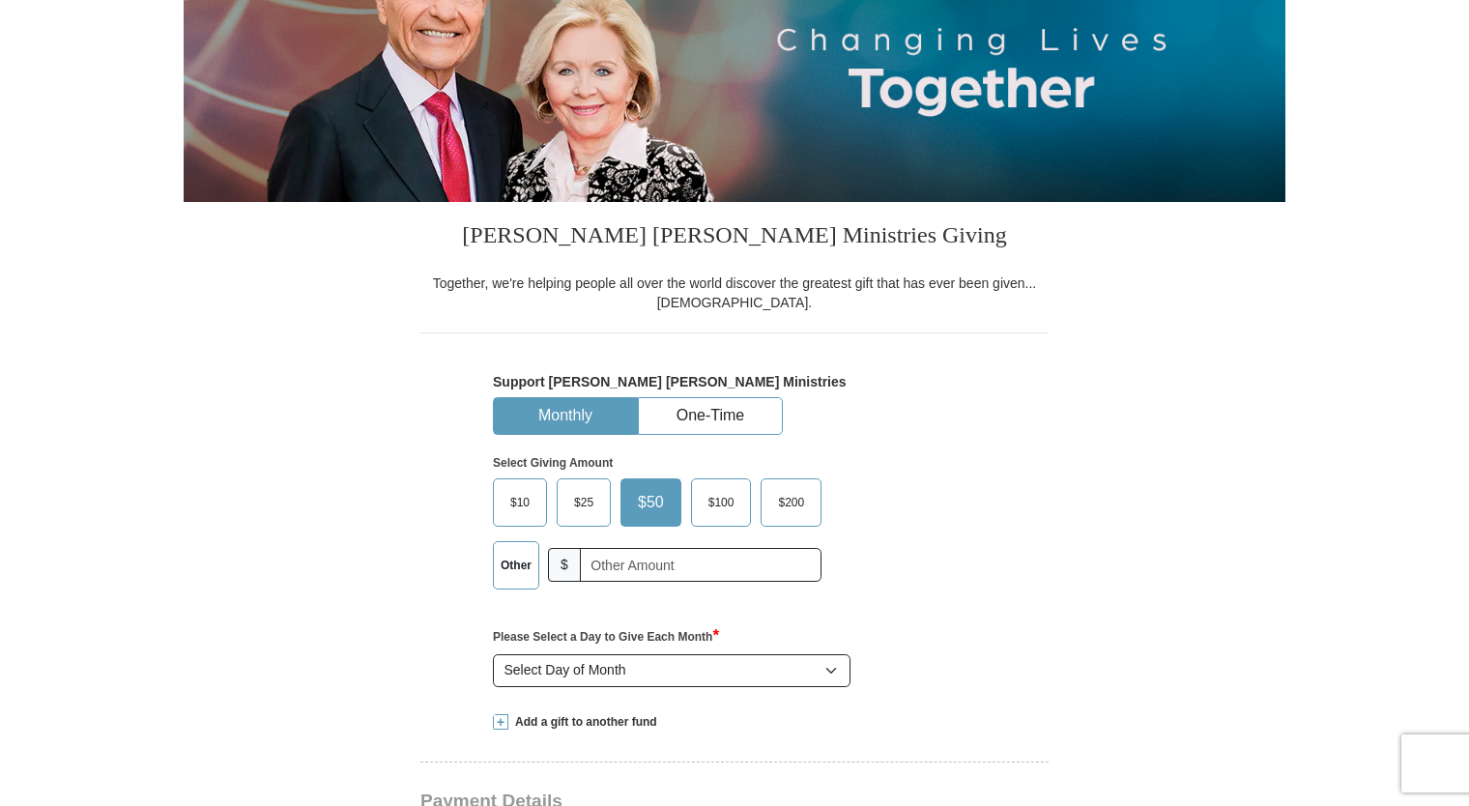
scroll to position [290, 0]
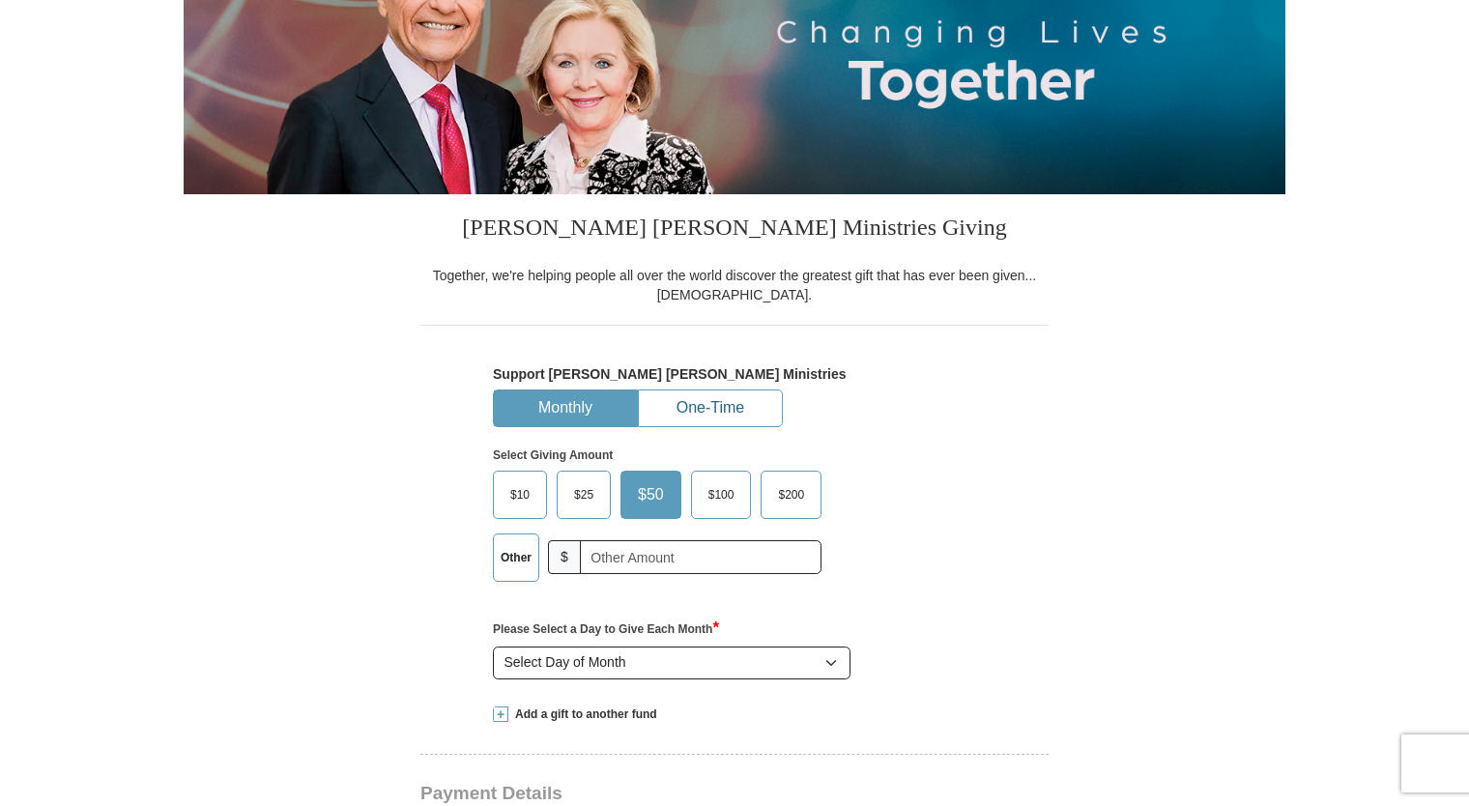
click at [745, 412] on button "One-Time" at bounding box center [710, 408] width 143 height 36
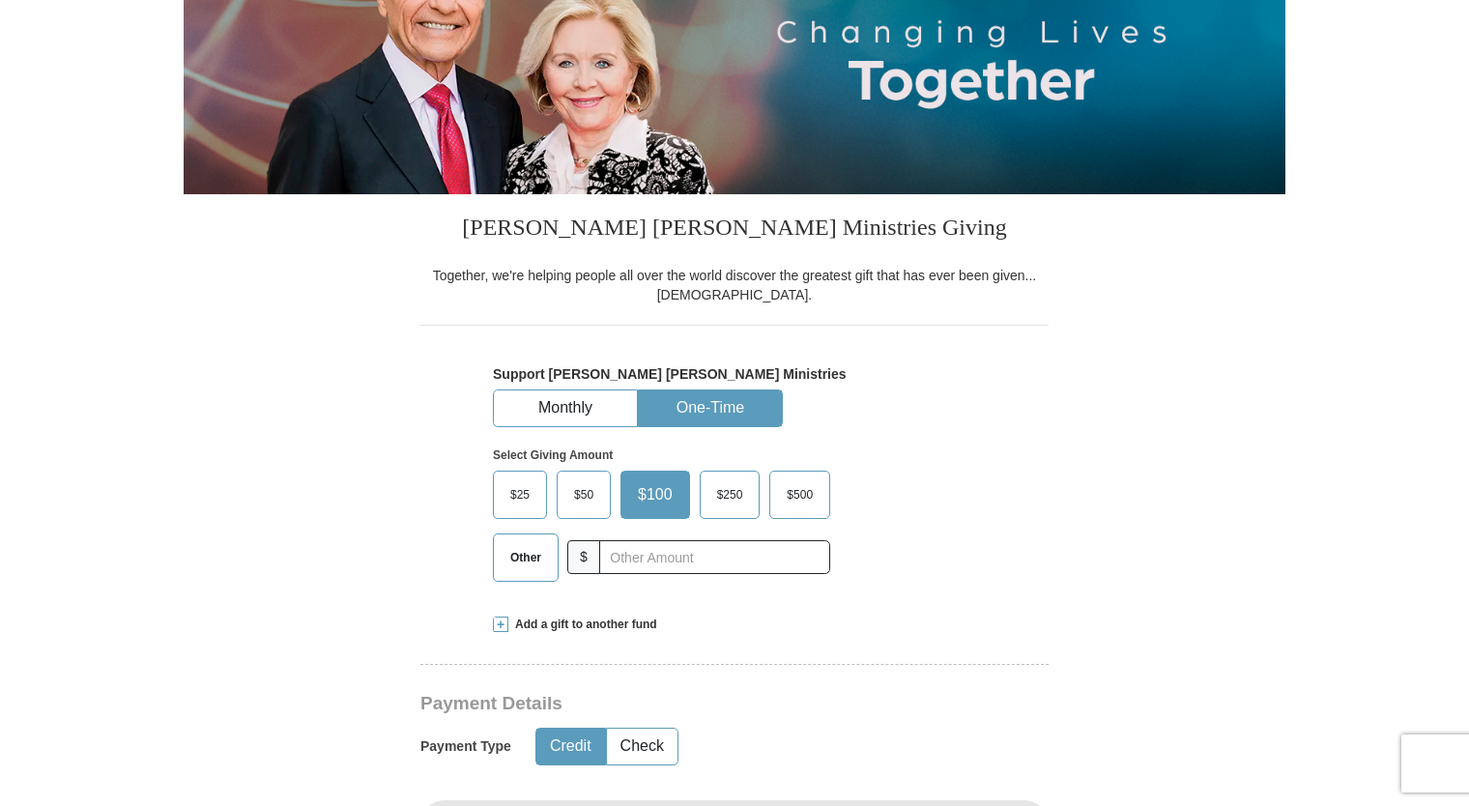
click at [527, 551] on span "Other" at bounding box center [526, 557] width 50 height 29
click at [0, 0] on input "Other" at bounding box center [0, 0] width 0 height 0
click at [503, 624] on span at bounding box center [500, 624] width 15 height 15
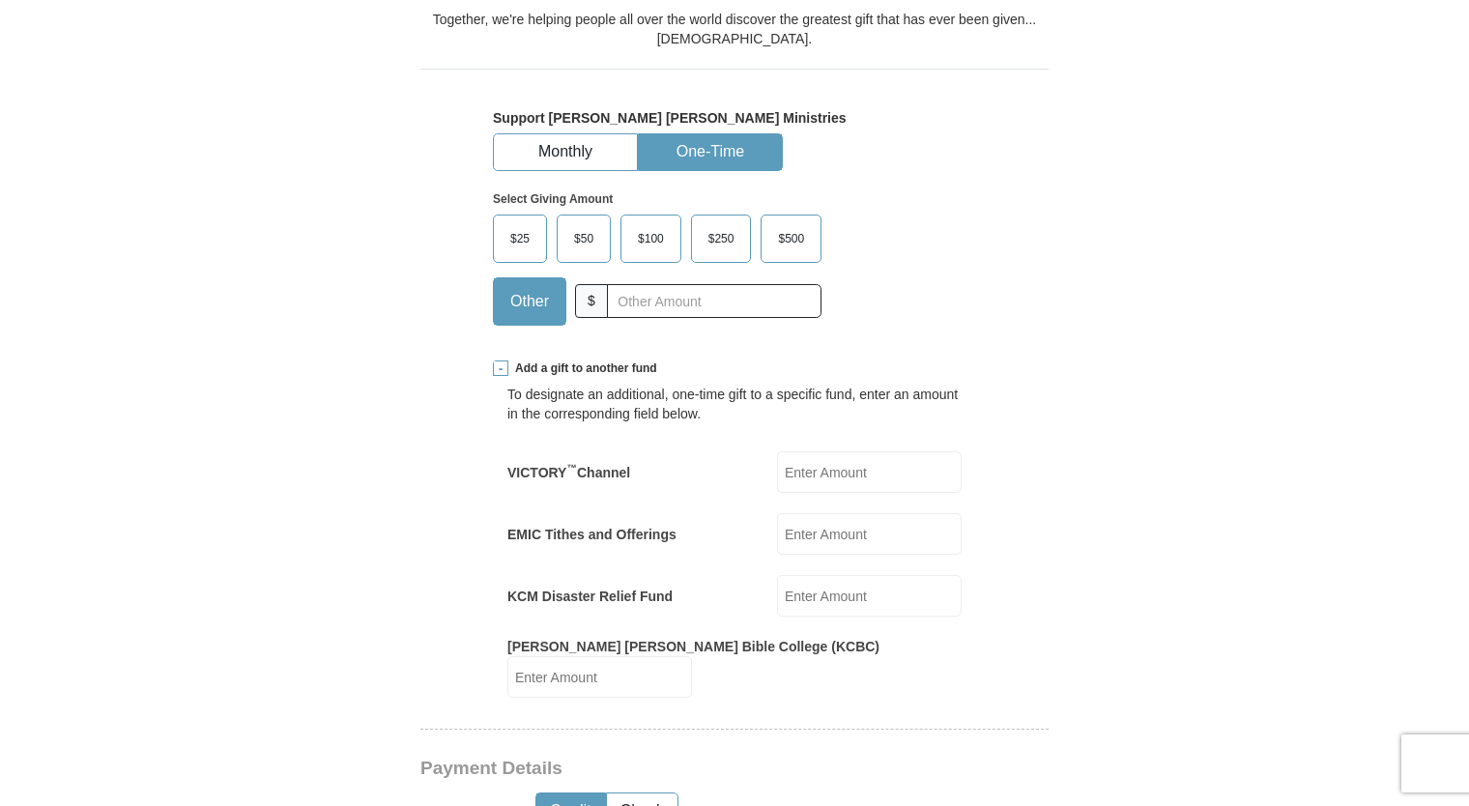
scroll to position [580, 0]
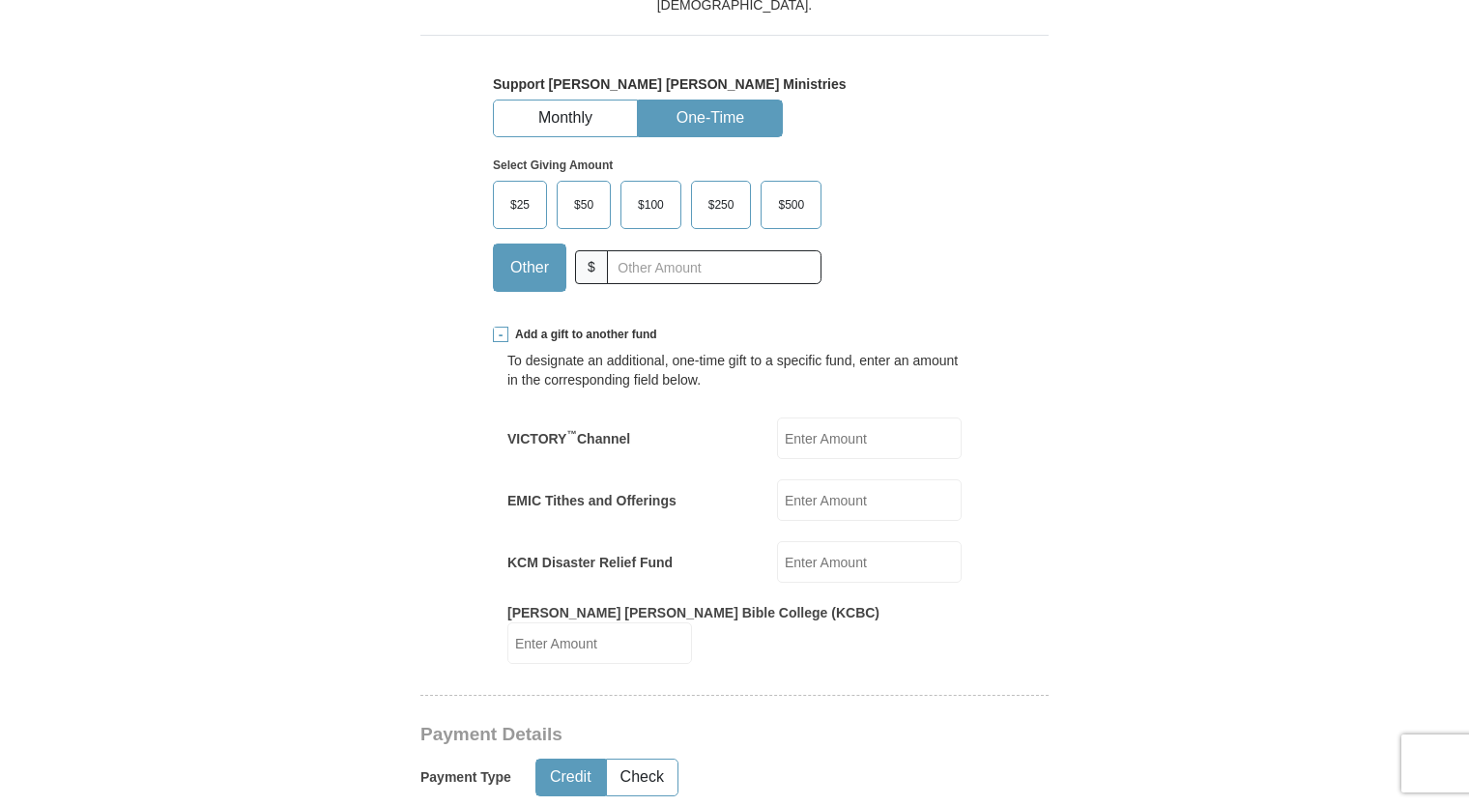
click at [794, 503] on input "EMIC Tithes and Offerings" at bounding box center [869, 500] width 185 height 42
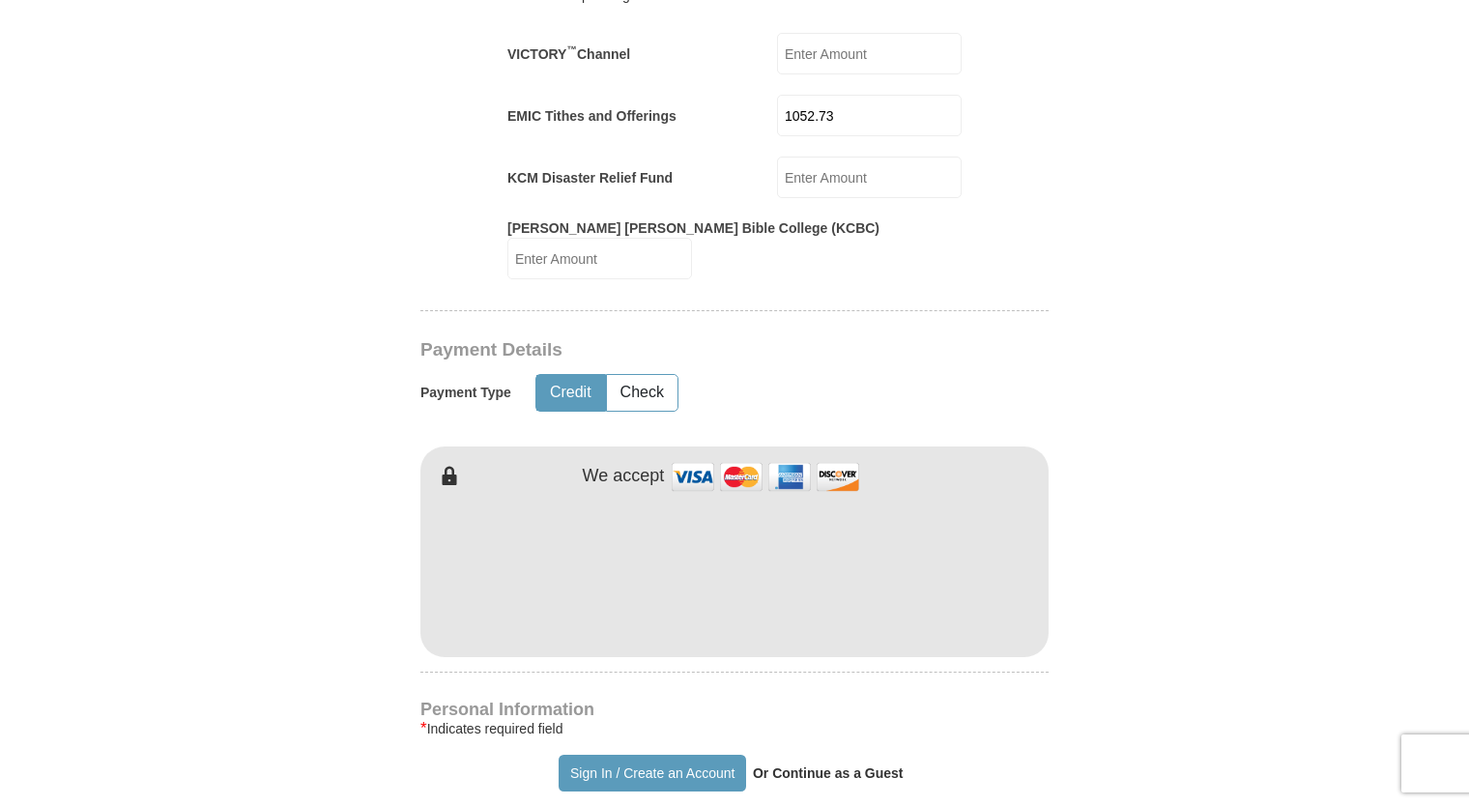
scroll to position [966, 0]
type input "1052.73"
click at [936, 671] on div "[PERSON_NAME] [PERSON_NAME] Ministries Giving Together, we're helping people al…" at bounding box center [734, 673] width 628 height 2311
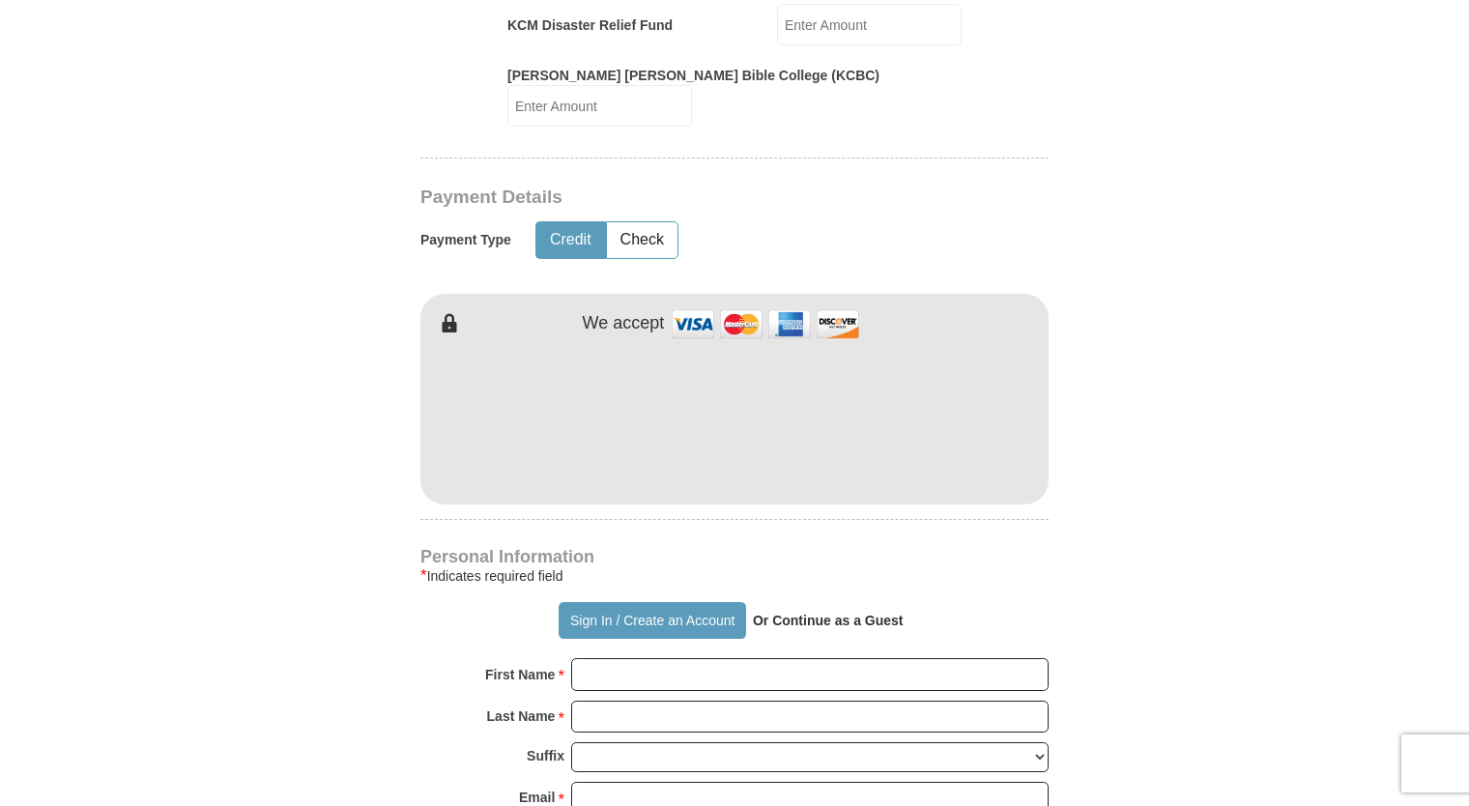
scroll to position [1256, 0]
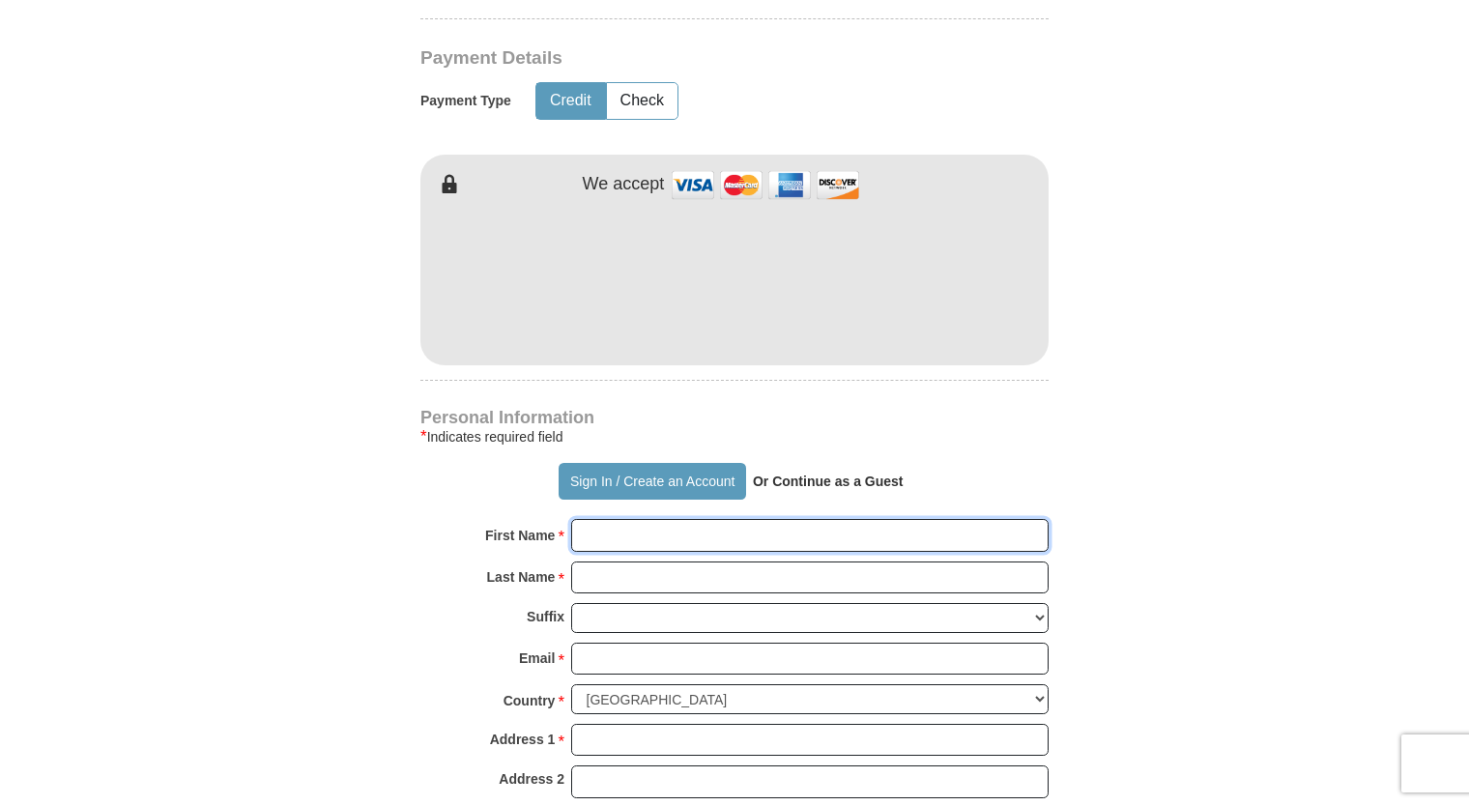
click at [593, 519] on input "First Name *" at bounding box center [809, 535] width 477 height 33
type input "[PERSON_NAME]"
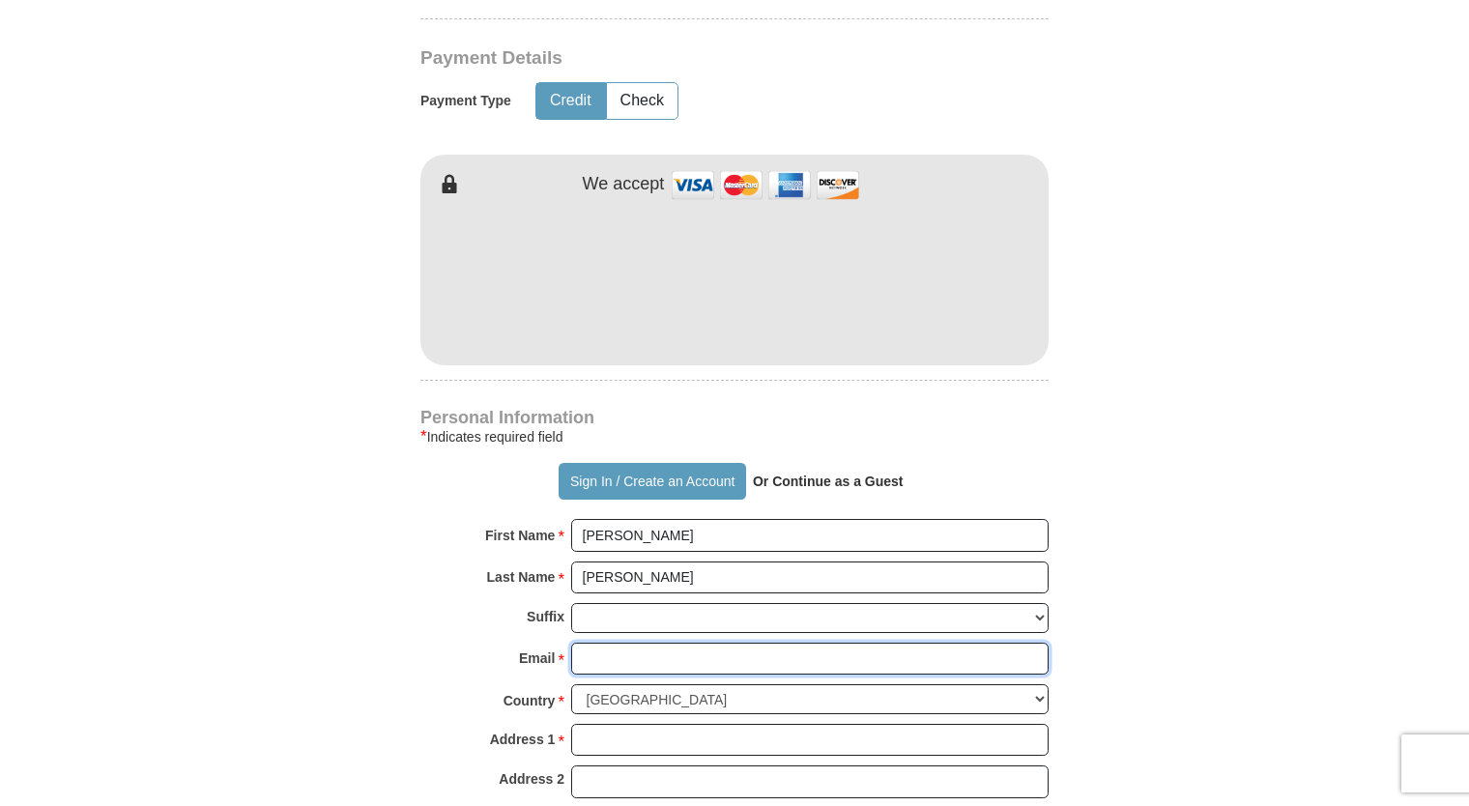
type input "[EMAIL_ADDRESS][DOMAIN_NAME]"
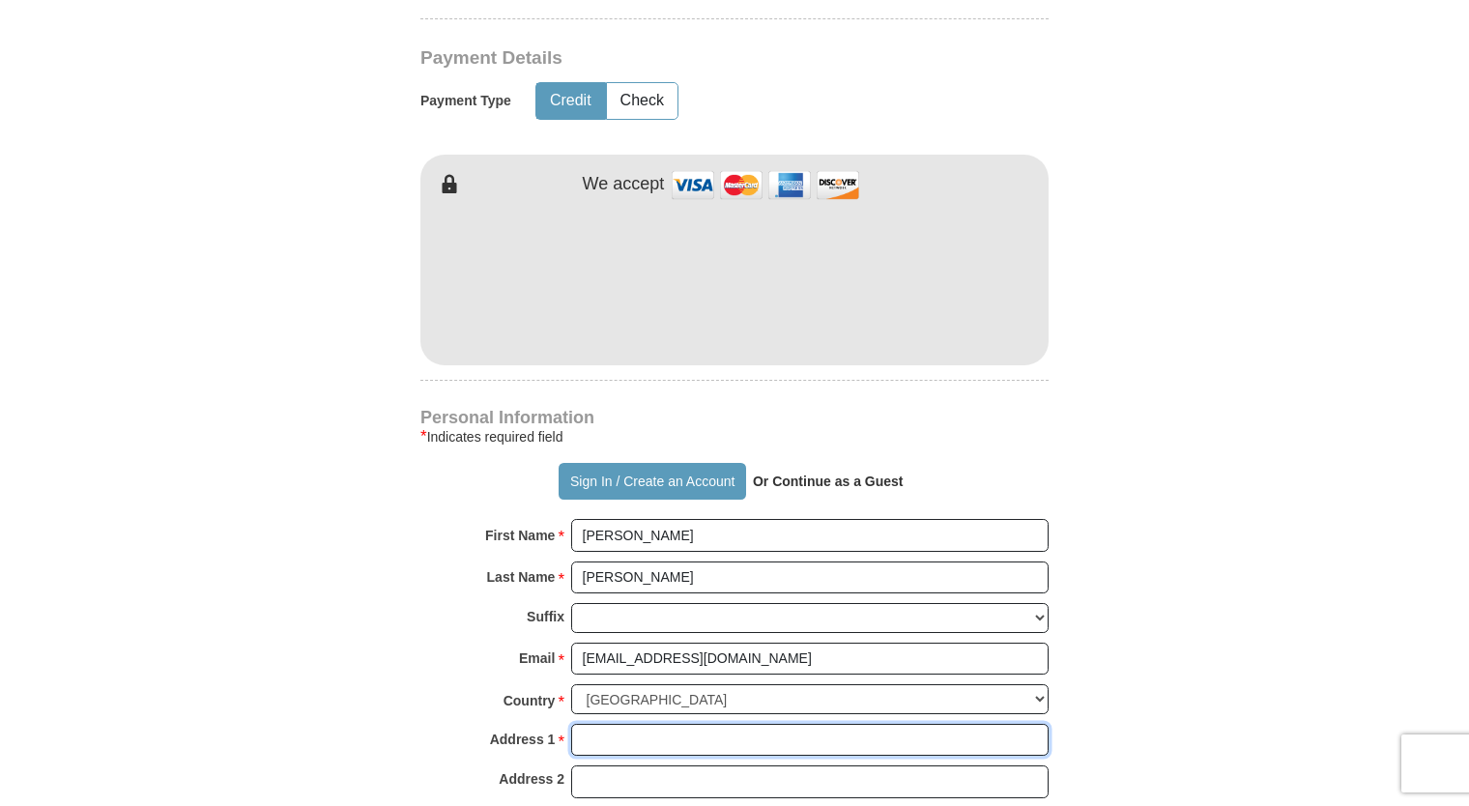
type input "[STREET_ADDRESS]"
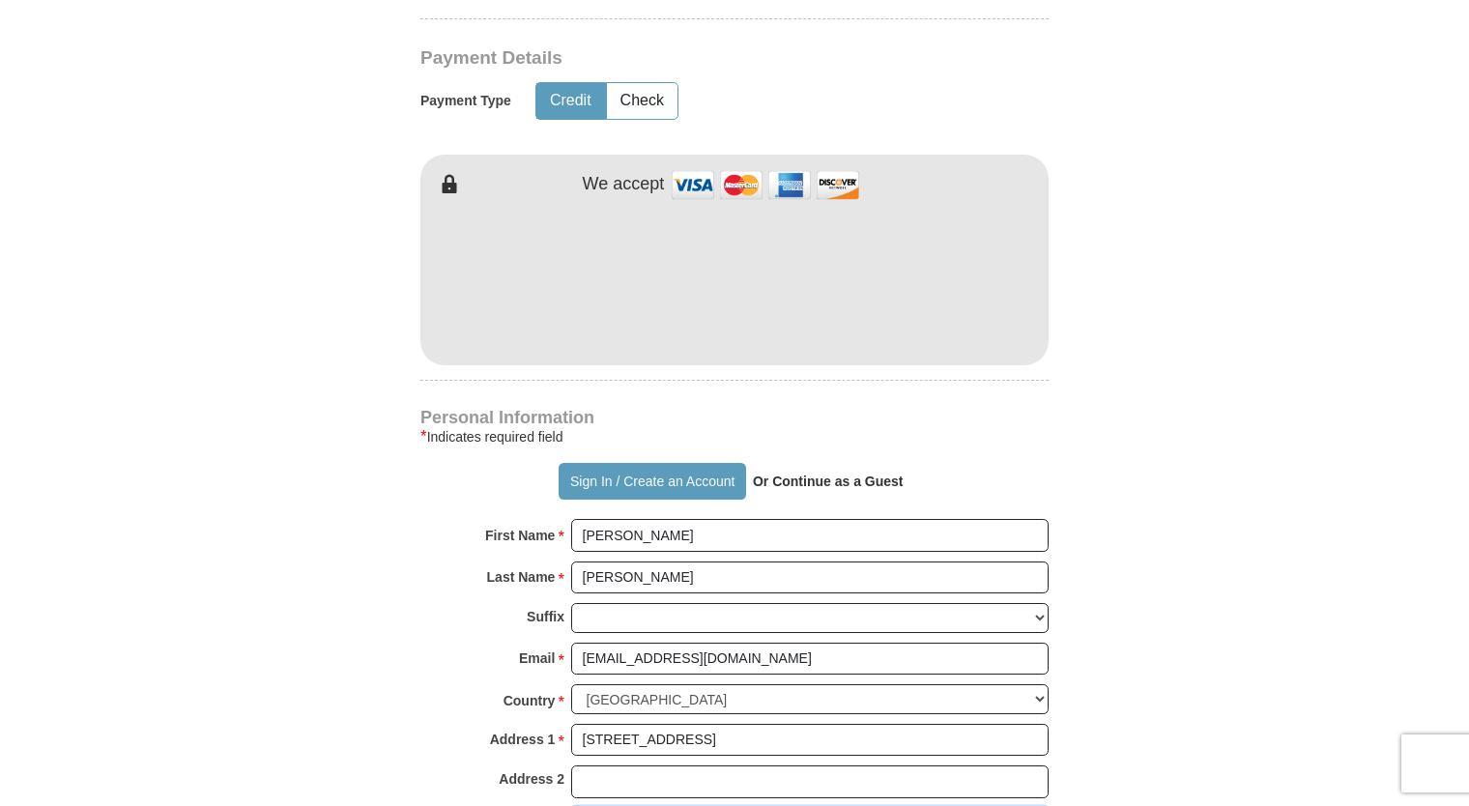
type input "[GEOGRAPHIC_DATA]"
select select "WI"
type input "54443"
type input "7154986951"
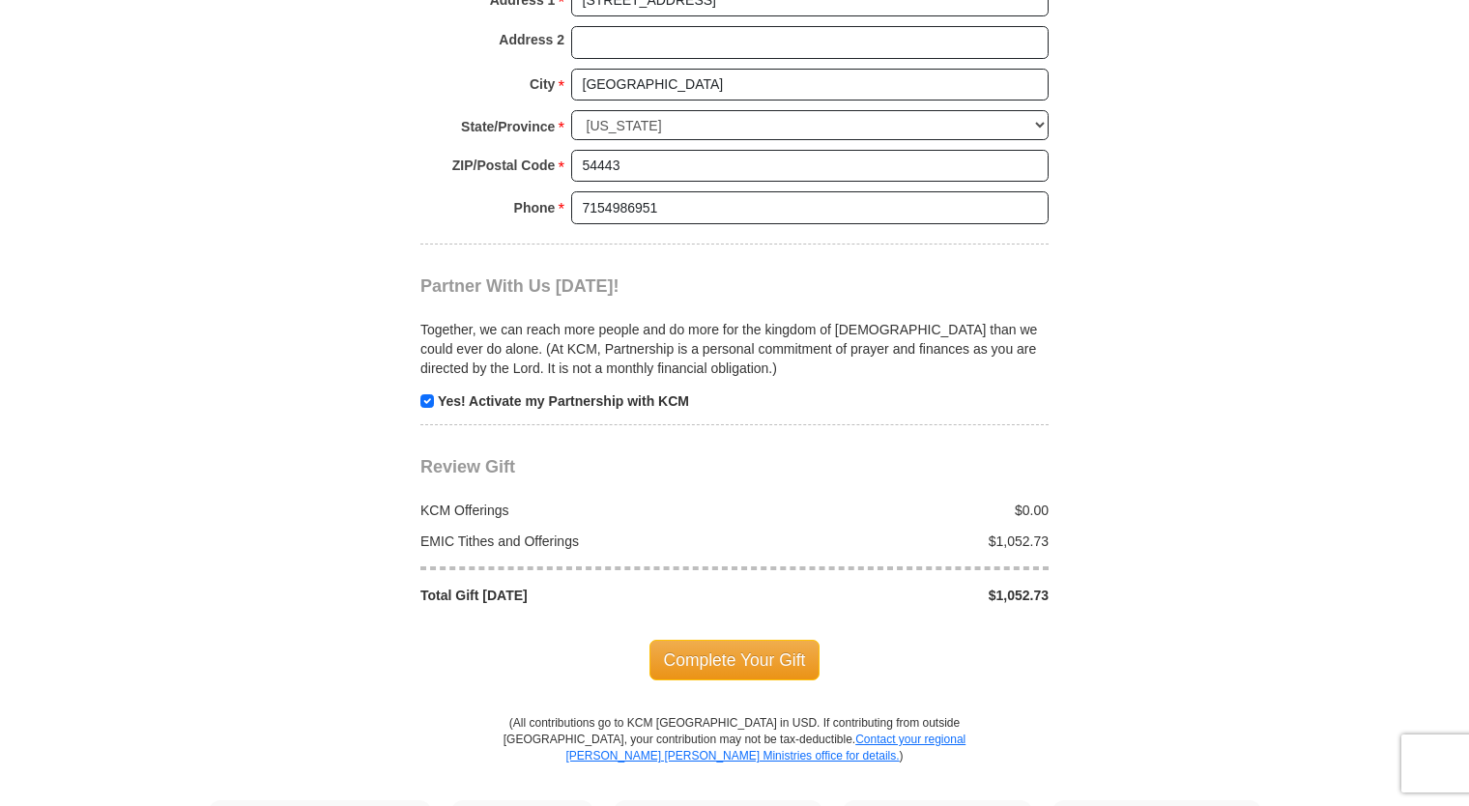
scroll to position [2029, 0]
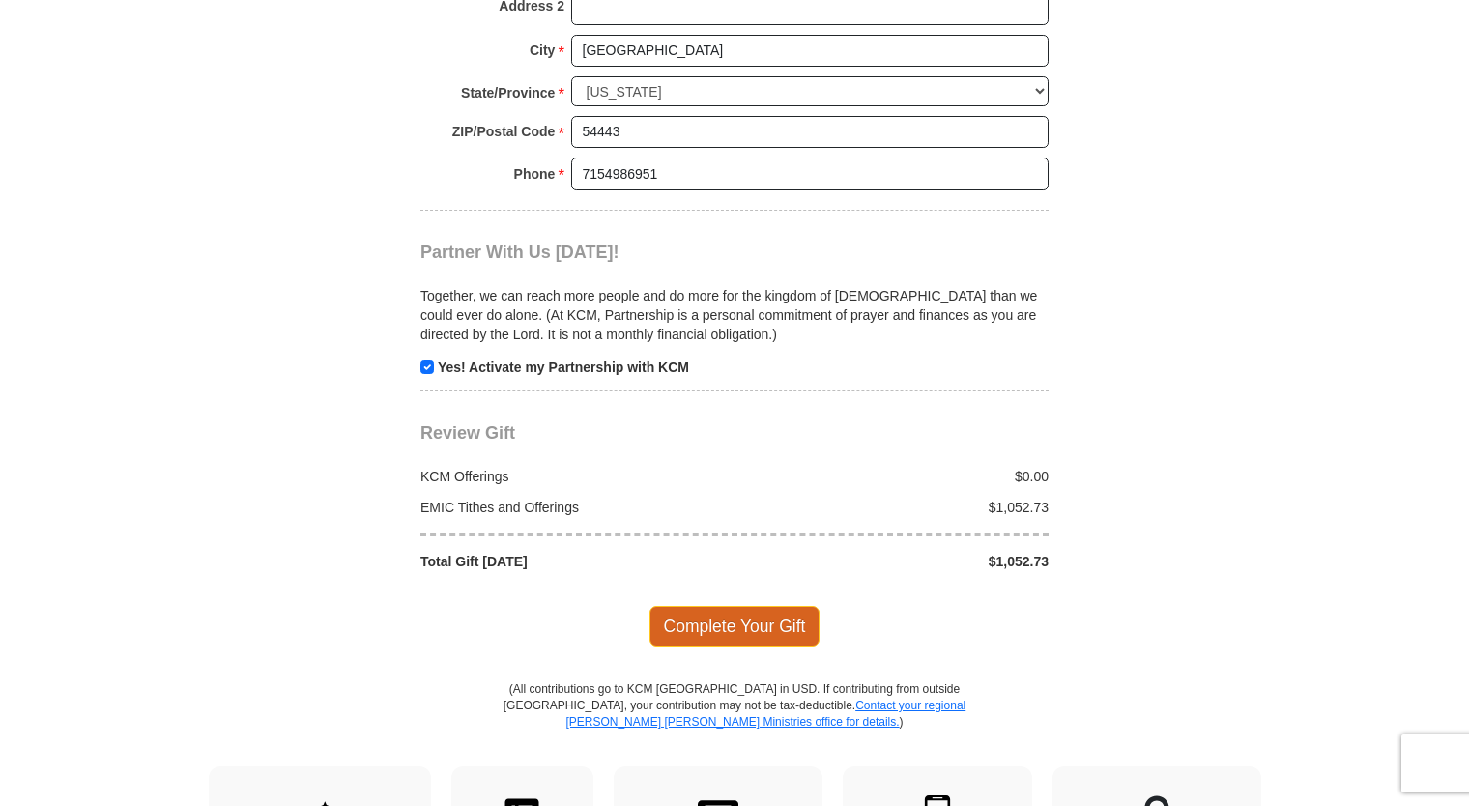
click at [742, 606] on span "Complete Your Gift" at bounding box center [734, 626] width 171 height 41
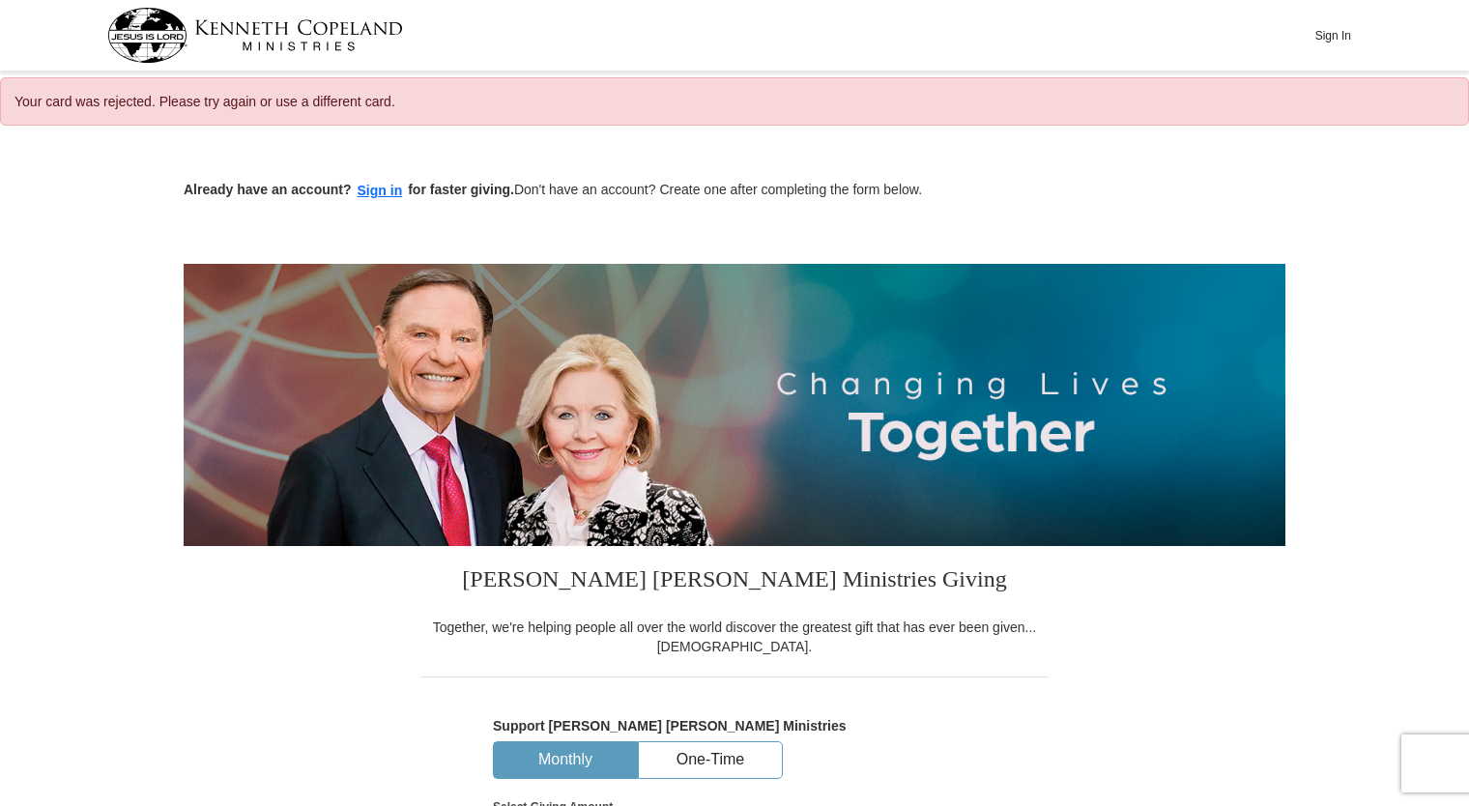
select select "WI"
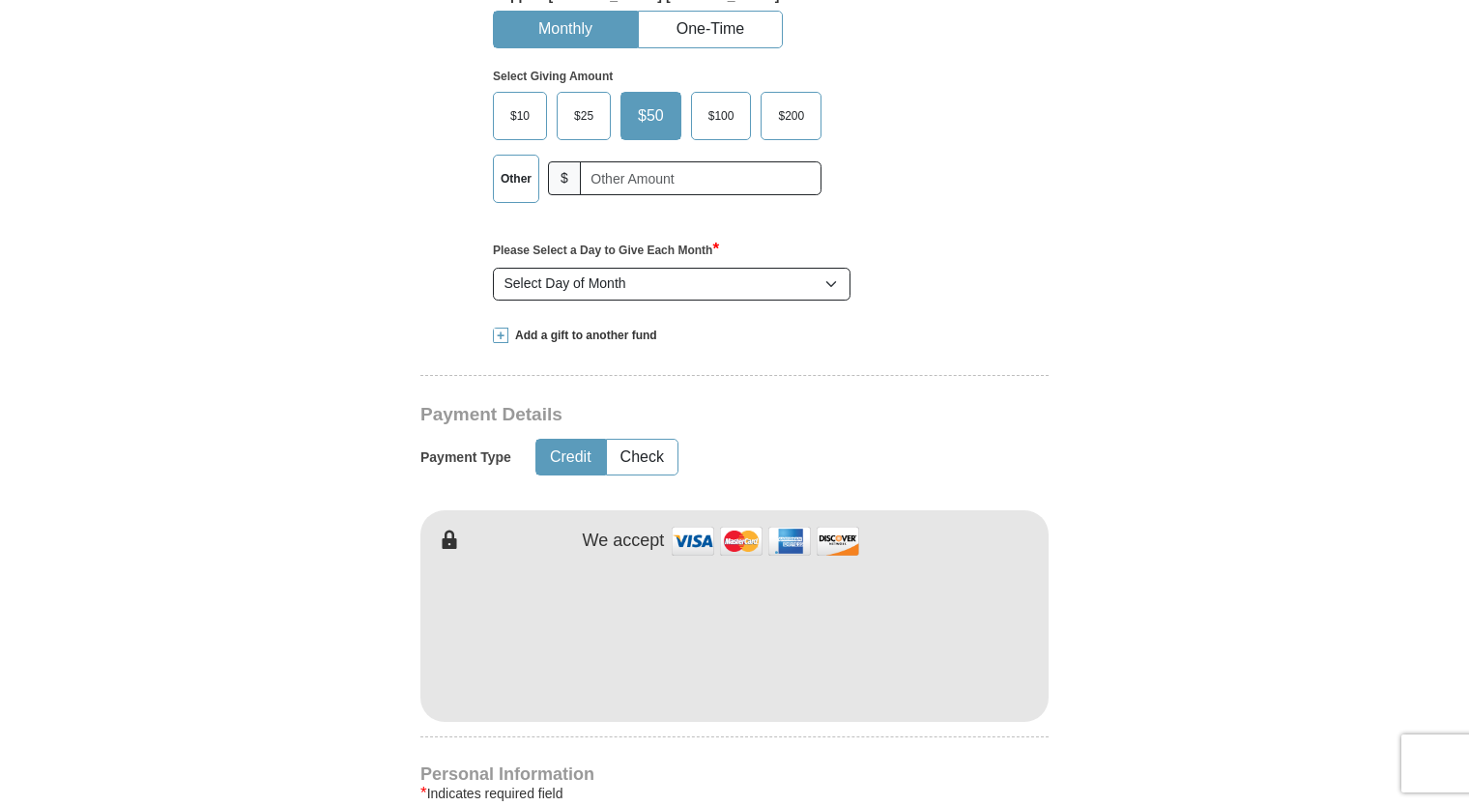
scroll to position [773, 0]
